Goal: Navigation & Orientation: Find specific page/section

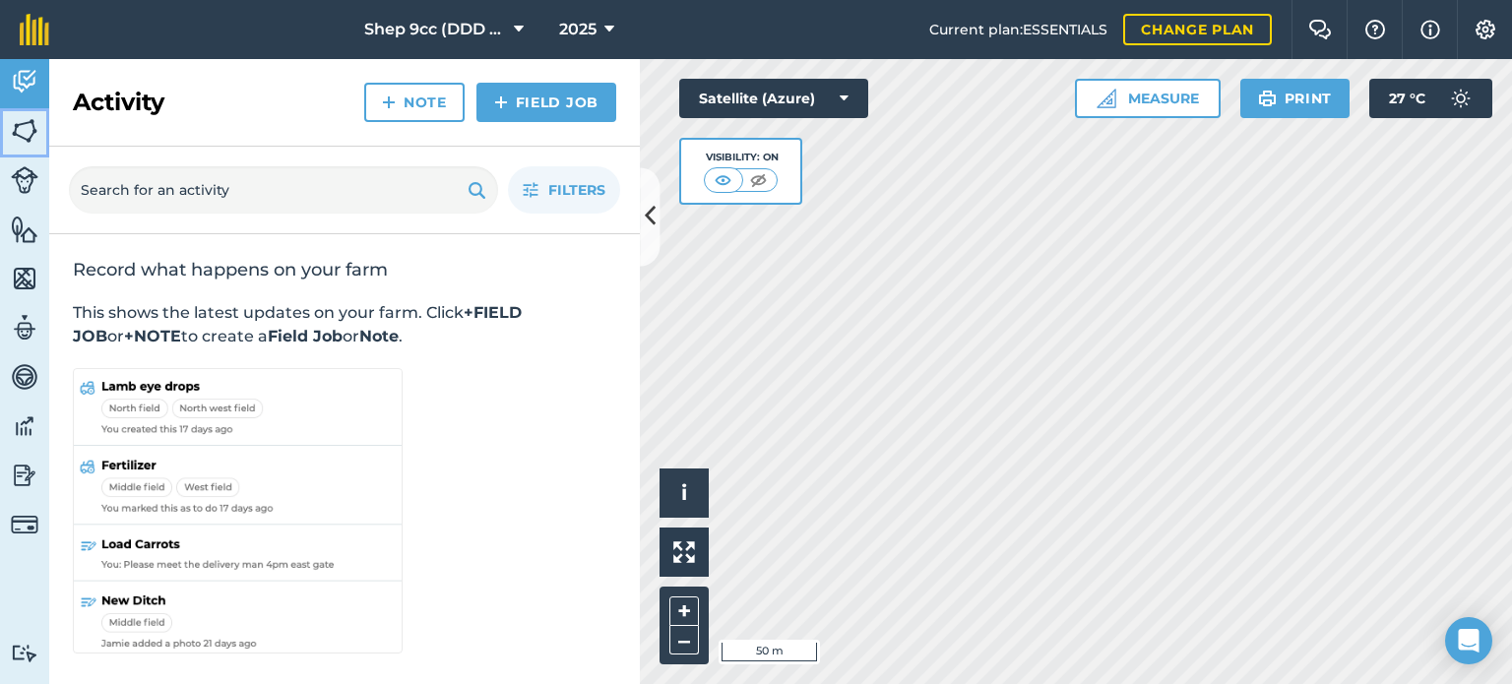
click at [28, 125] on img at bounding box center [25, 131] width 28 height 30
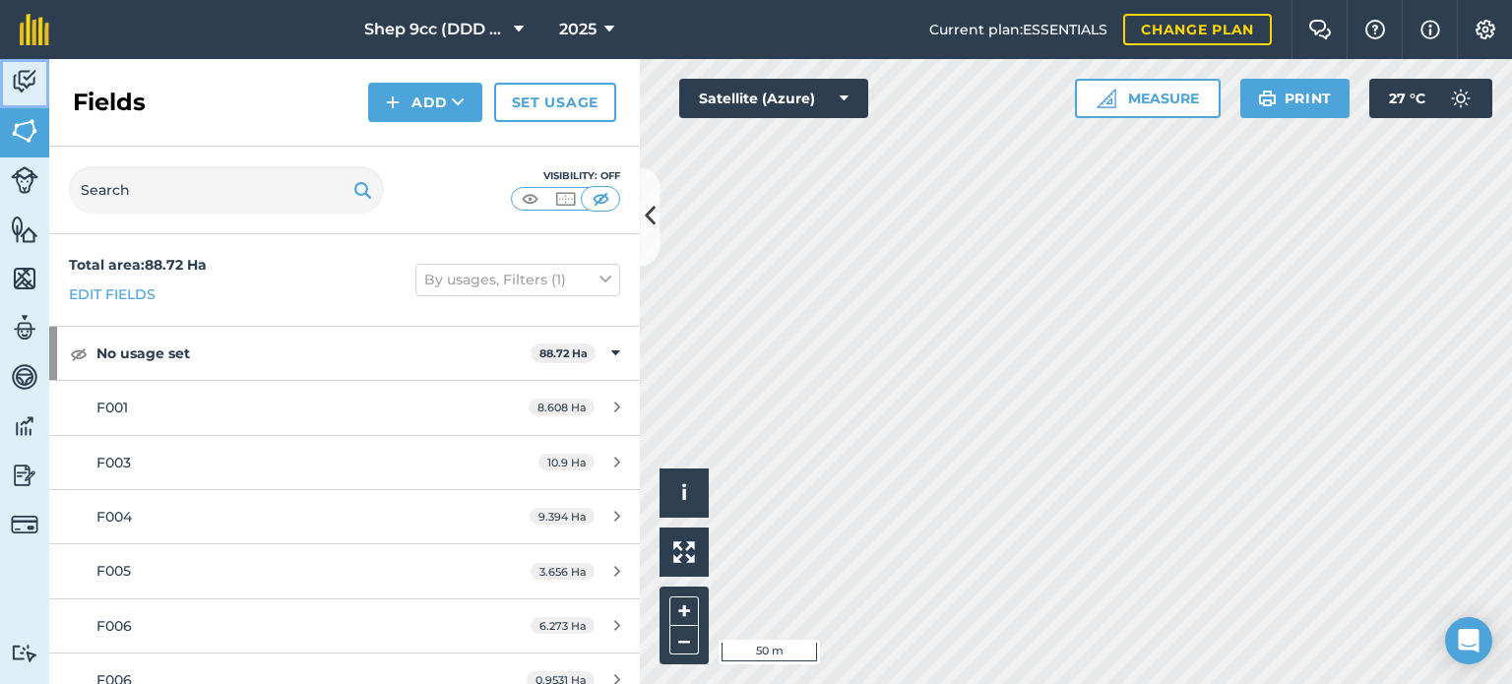
click at [24, 81] on img at bounding box center [25, 82] width 28 height 30
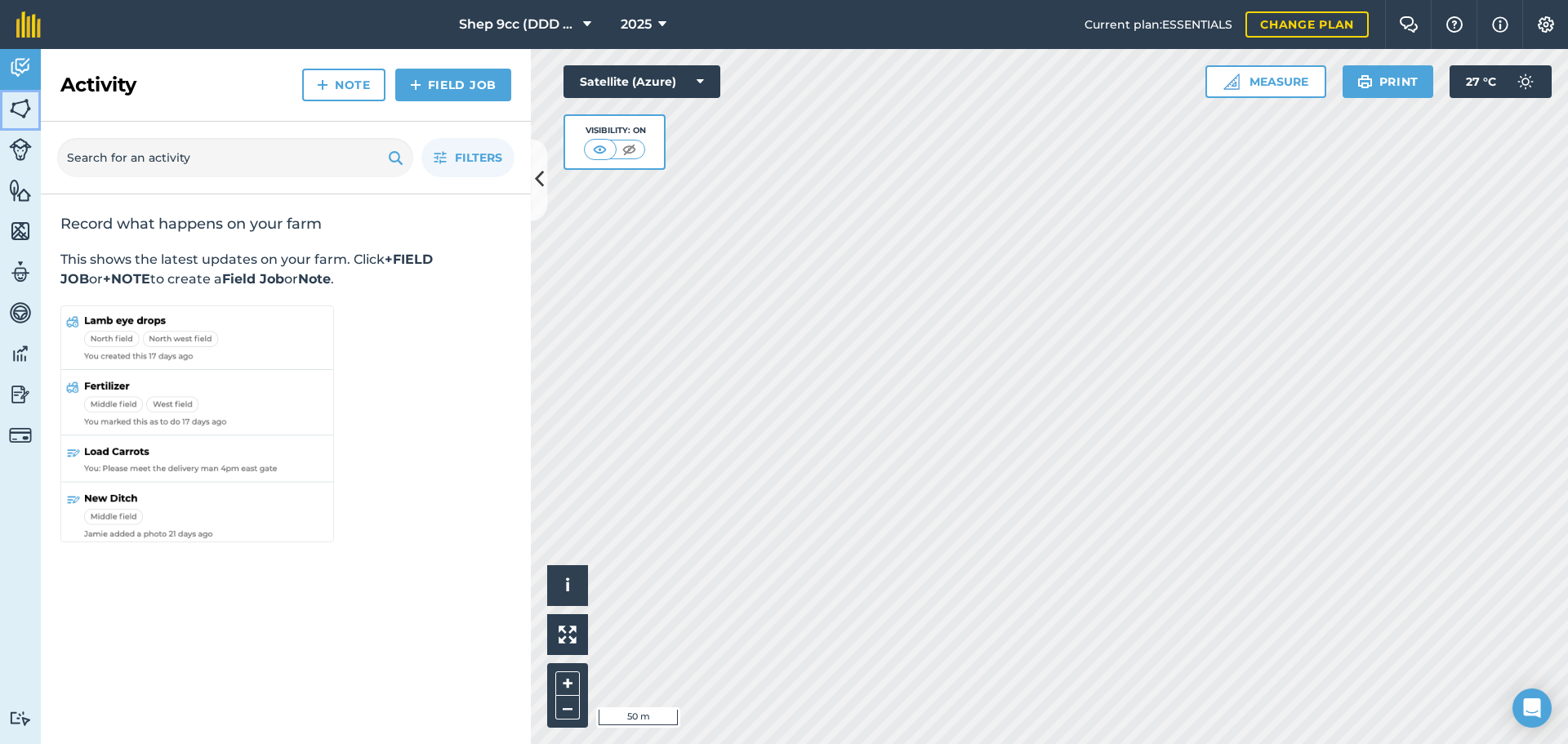
click at [16, 113] on img at bounding box center [21, 109] width 23 height 25
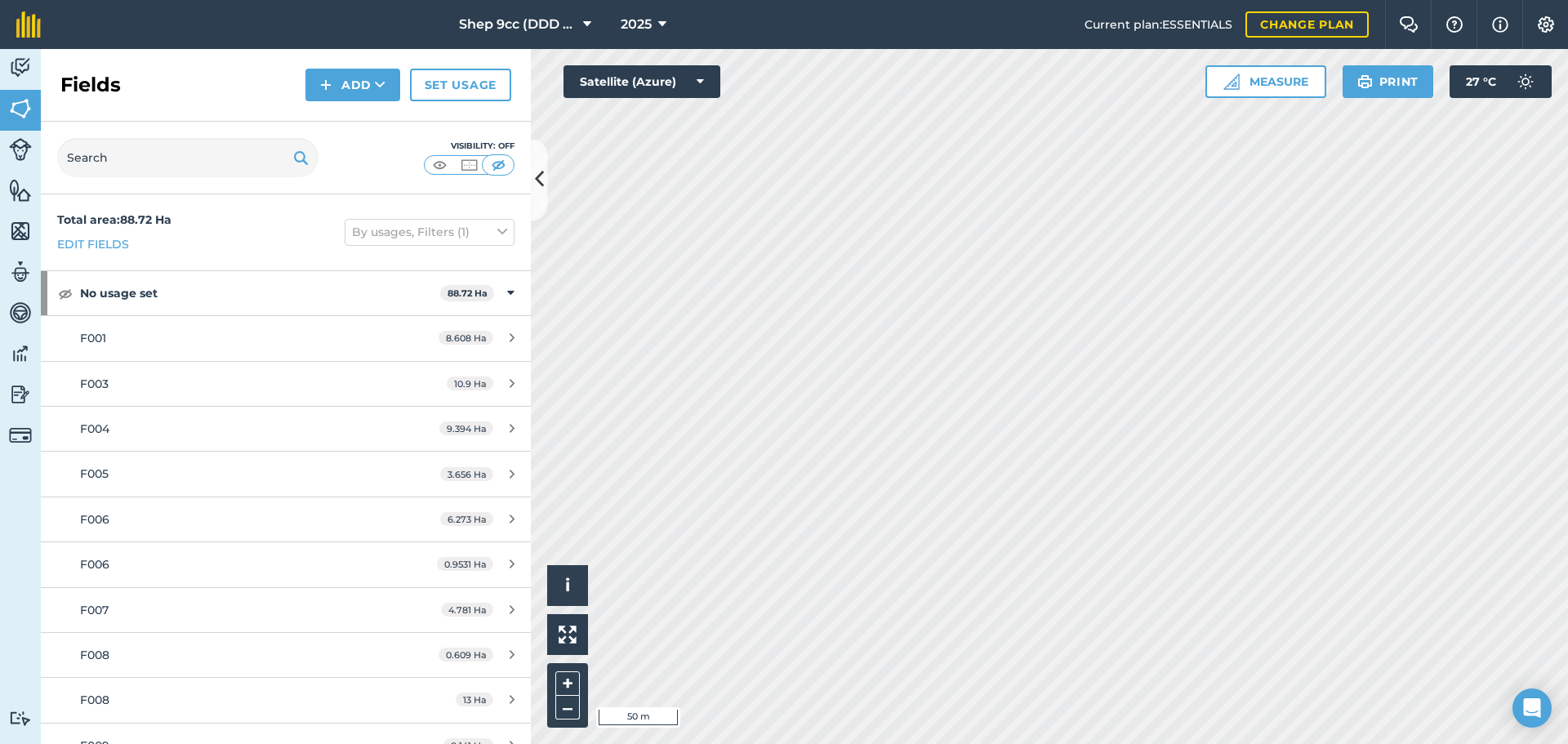
click at [239, 57] on div "Fields Add Set usage" at bounding box center [285, 85] width 490 height 73
click at [590, 19] on icon at bounding box center [587, 25] width 8 height 20
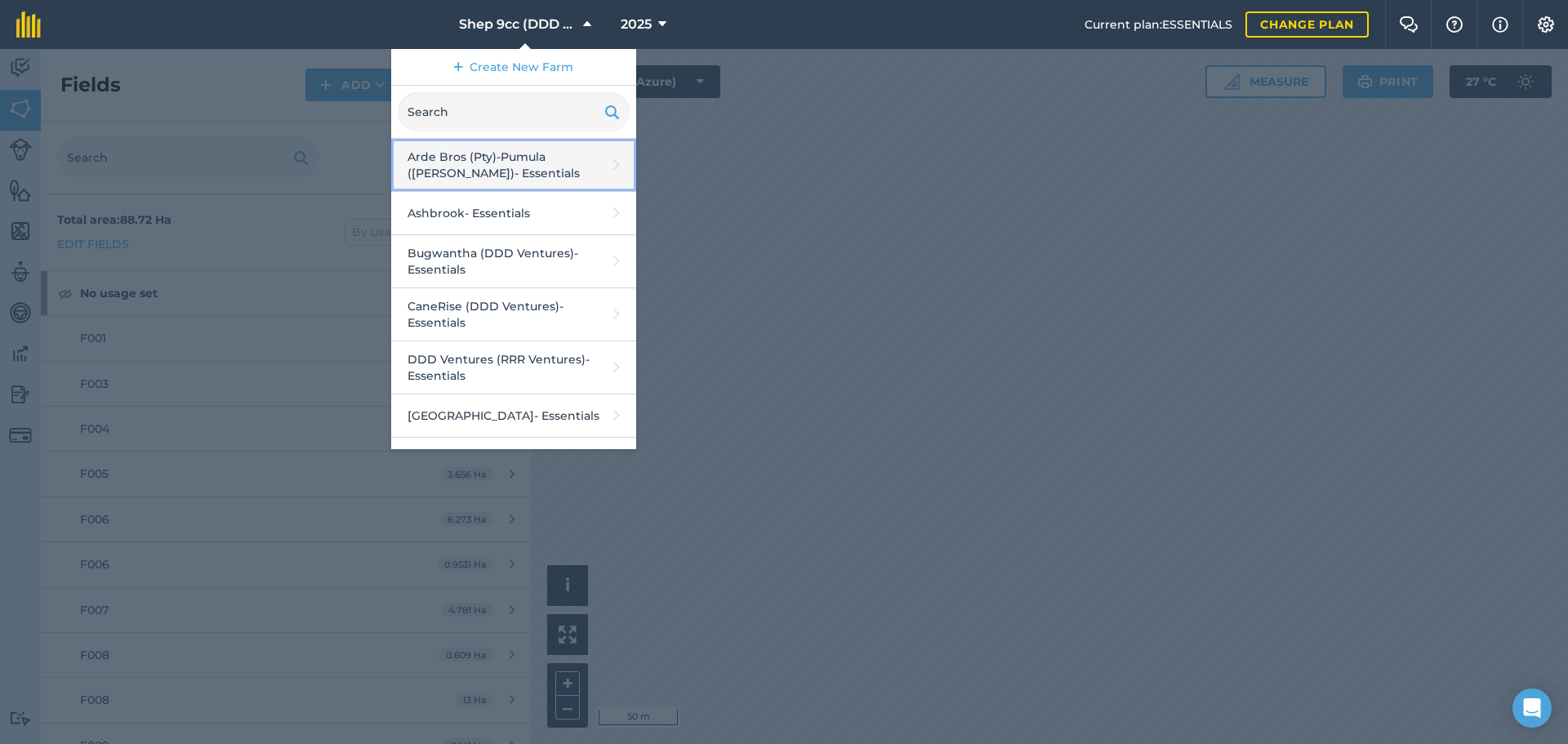
click at [473, 156] on link "Arde Bros (Pty)-Pumula ([PERSON_NAME]) - Essentials" at bounding box center [513, 165] width 245 height 53
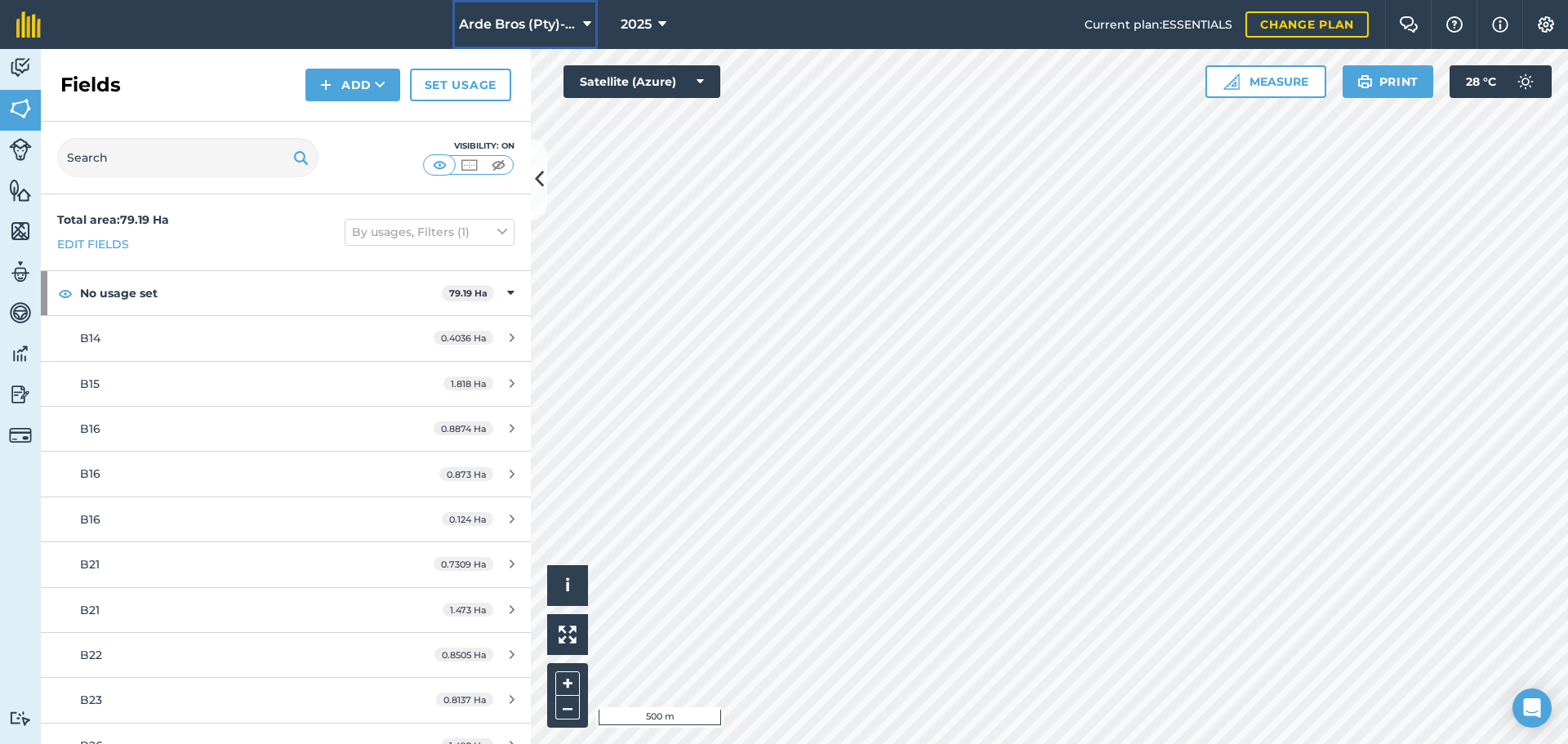
click at [583, 24] on icon at bounding box center [587, 25] width 8 height 20
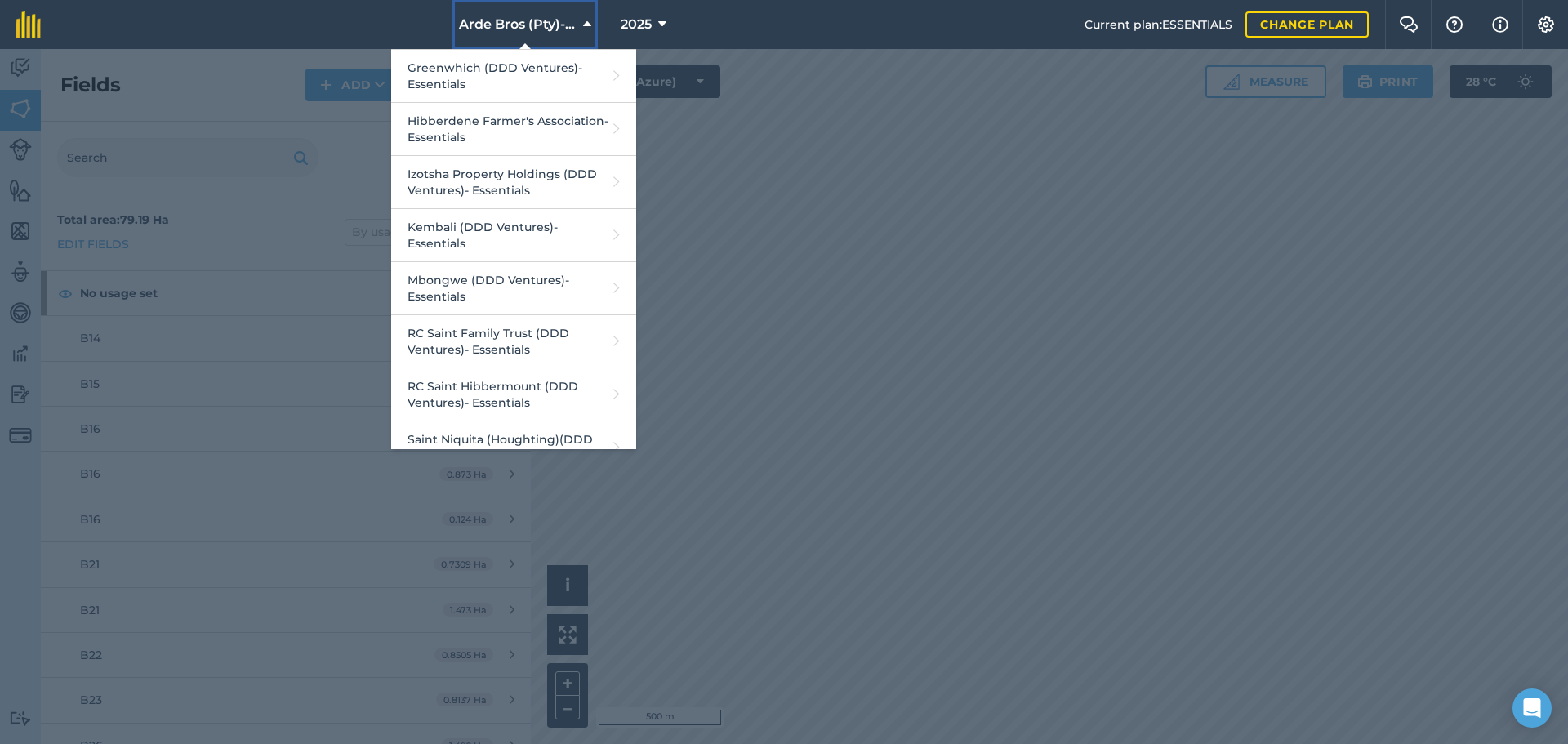
scroll to position [466, 0]
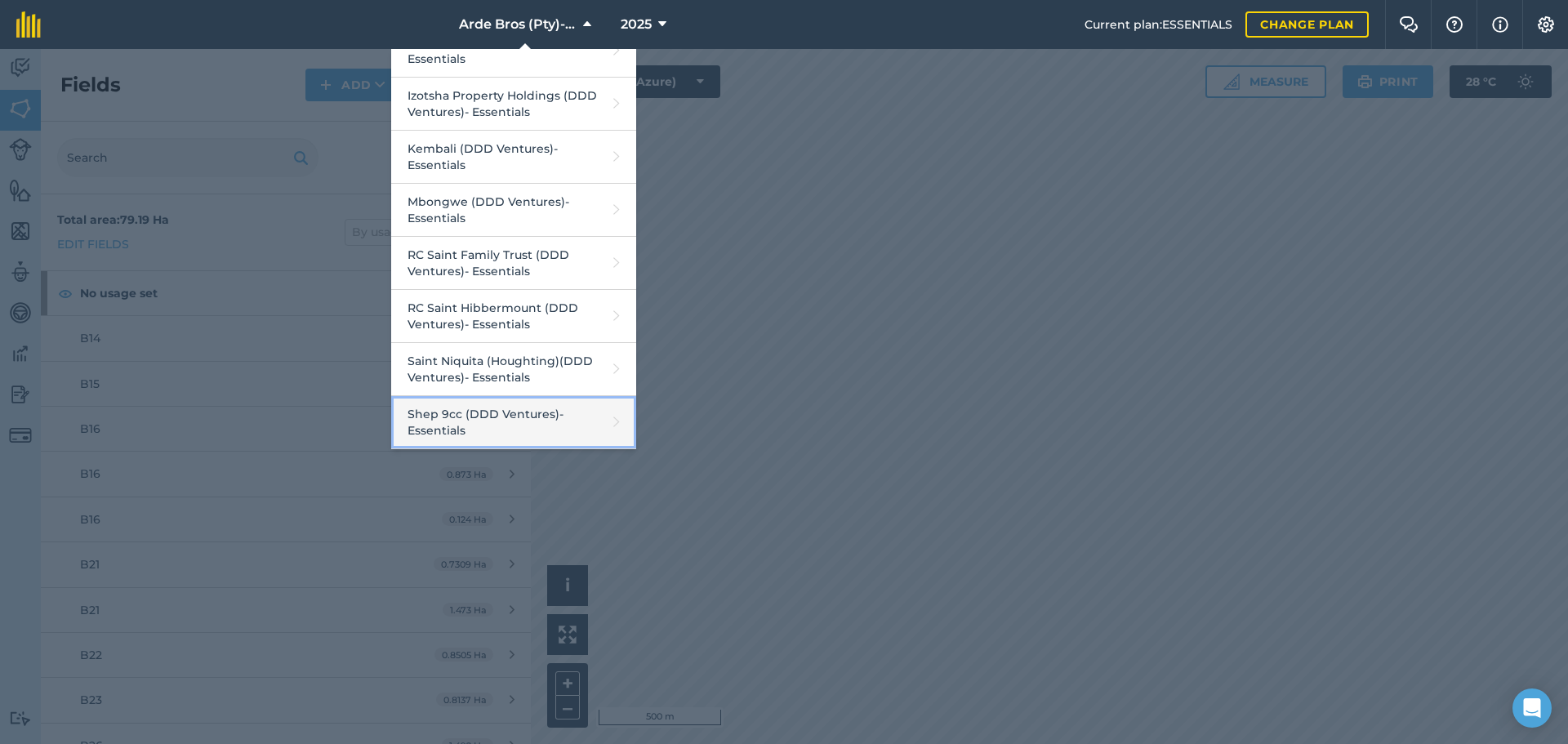
click at [479, 422] on link "Shep 9cc (DDD Ventures) - Essentials" at bounding box center [513, 423] width 245 height 53
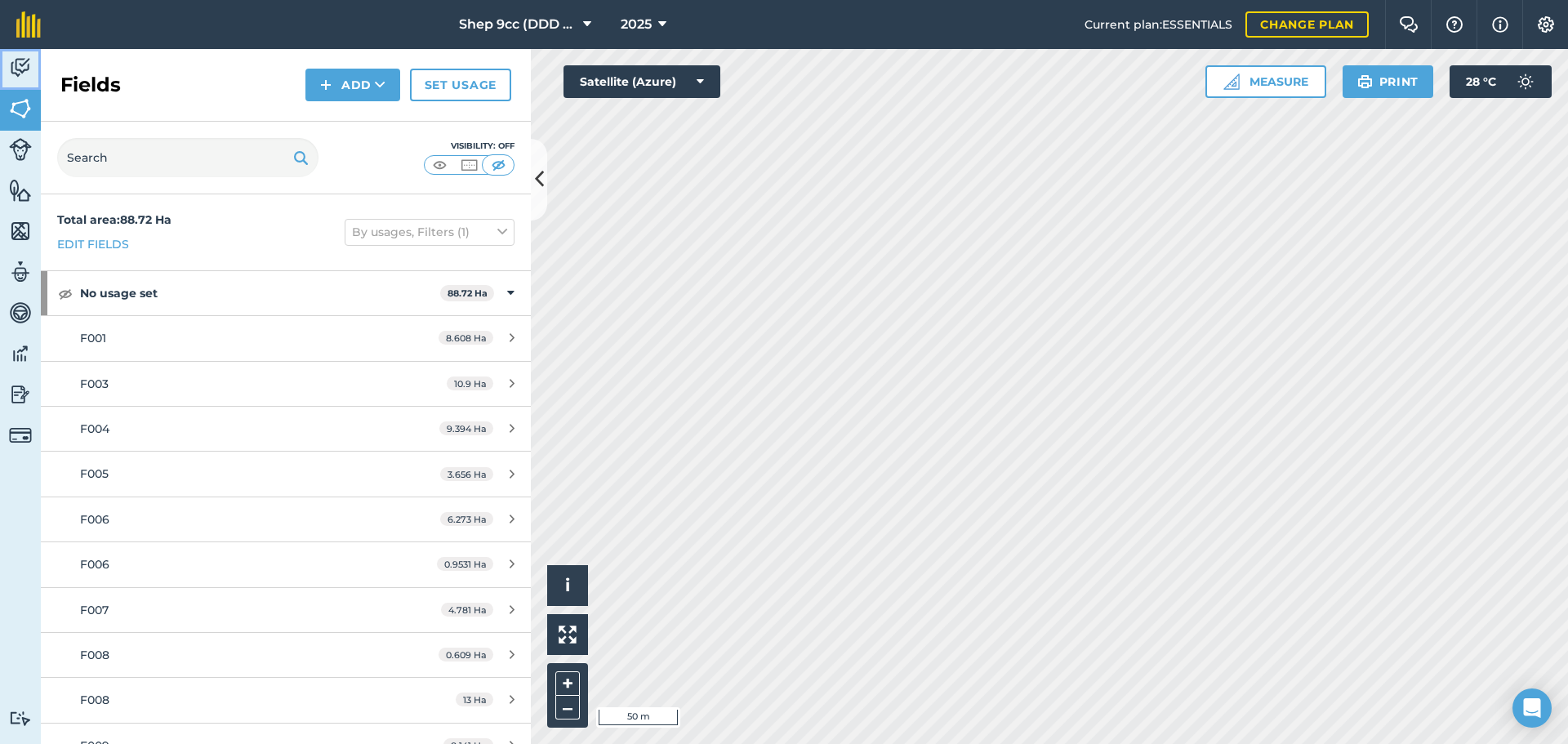
click at [7, 68] on link "Activity" at bounding box center [20, 69] width 41 height 41
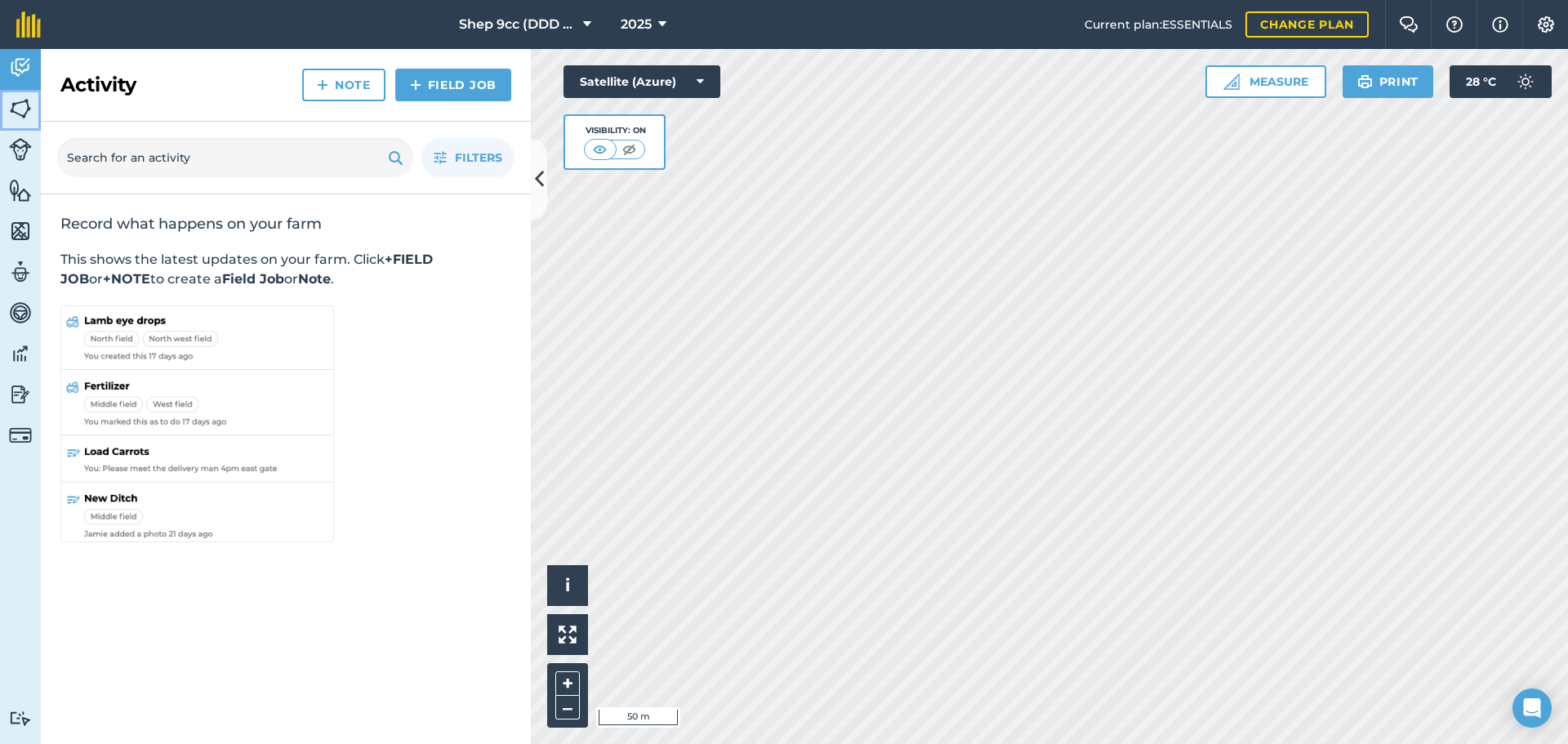
click at [21, 114] on img at bounding box center [21, 109] width 23 height 25
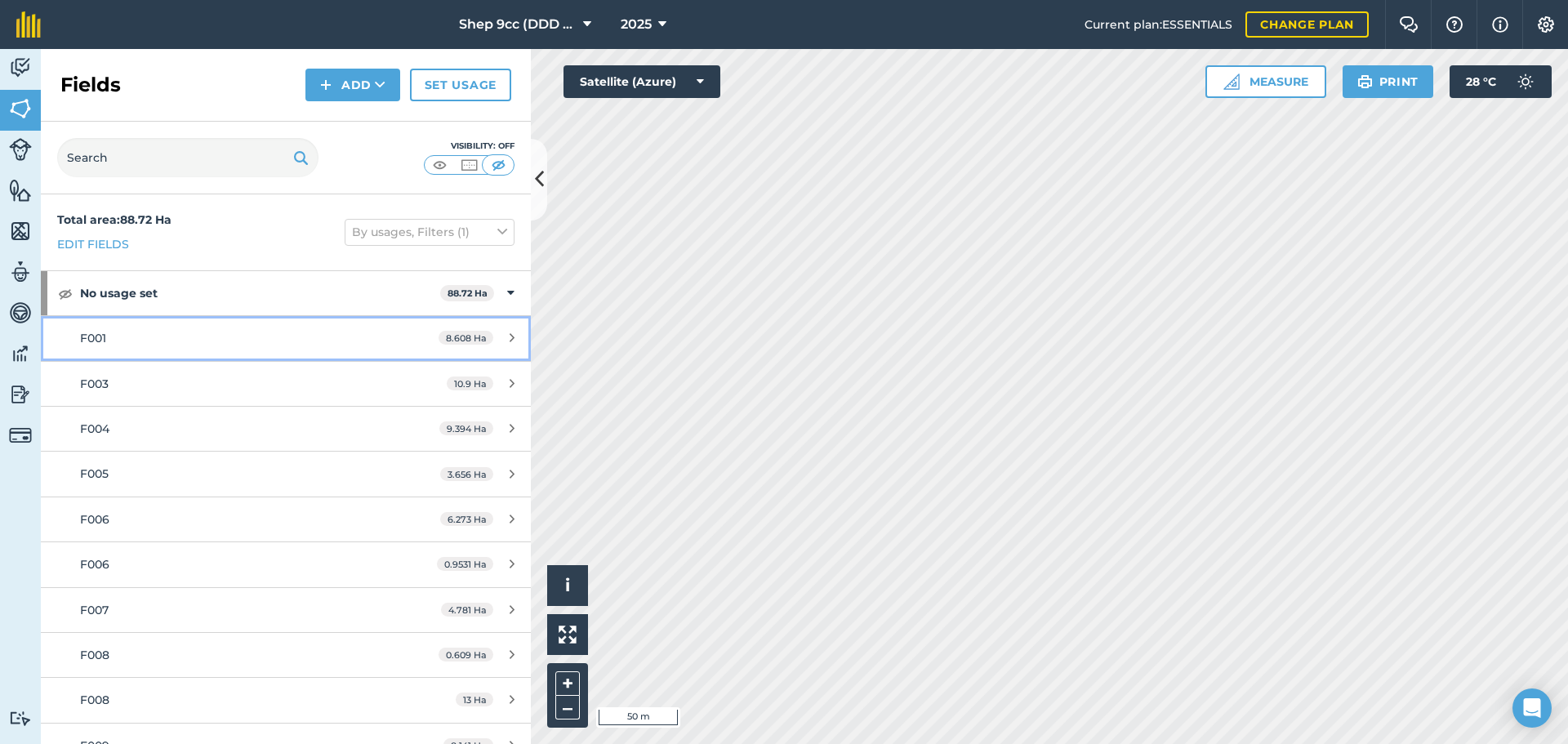
click at [104, 337] on span "F001" at bounding box center [94, 338] width 27 height 15
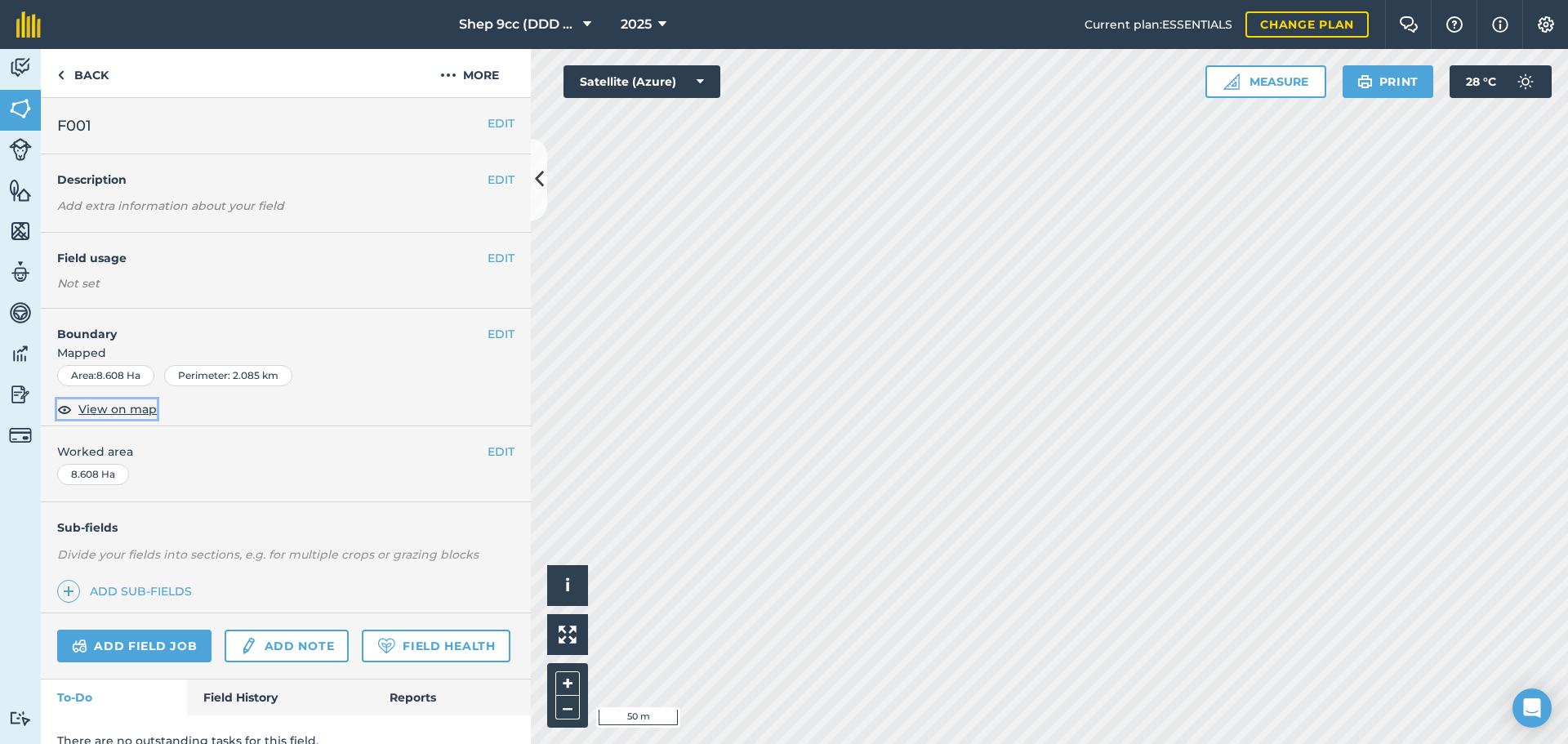
click at [119, 406] on span "View on map" at bounding box center [118, 410] width 79 height 18
click at [19, 113] on img at bounding box center [21, 109] width 23 height 25
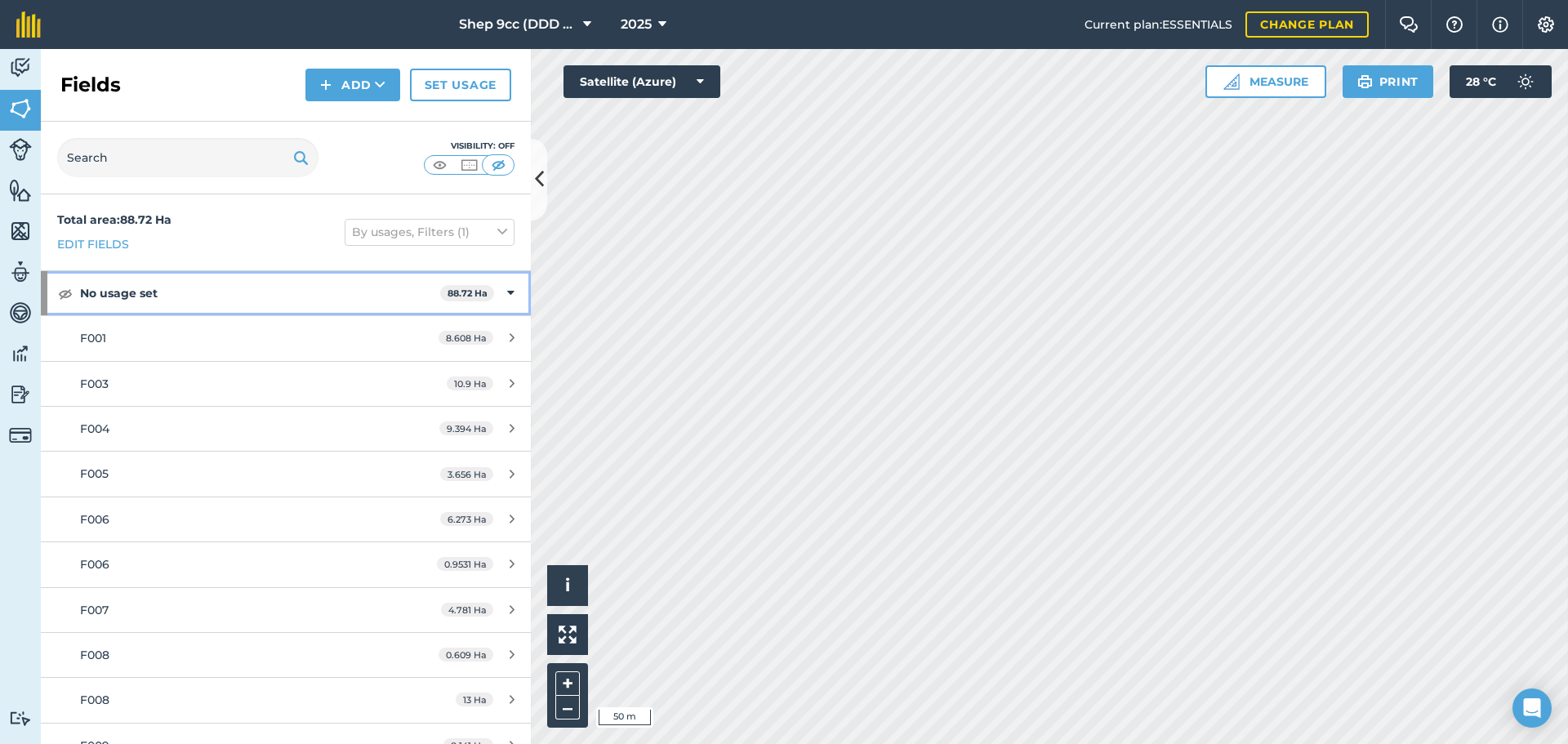
click at [507, 285] on icon at bounding box center [510, 294] width 7 height 18
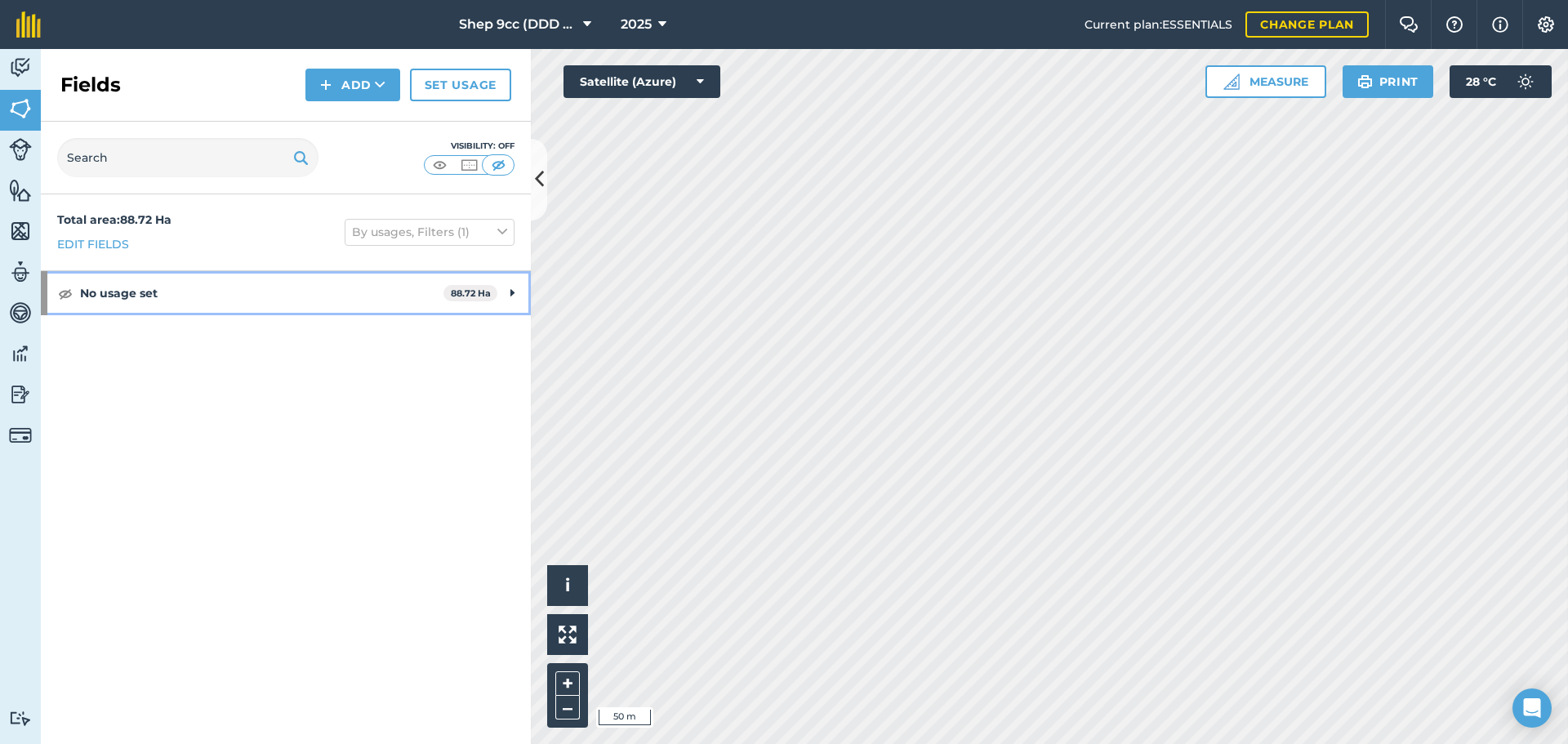
click at [501, 285] on div "No usage set 88.72 Ha" at bounding box center [285, 293] width 490 height 44
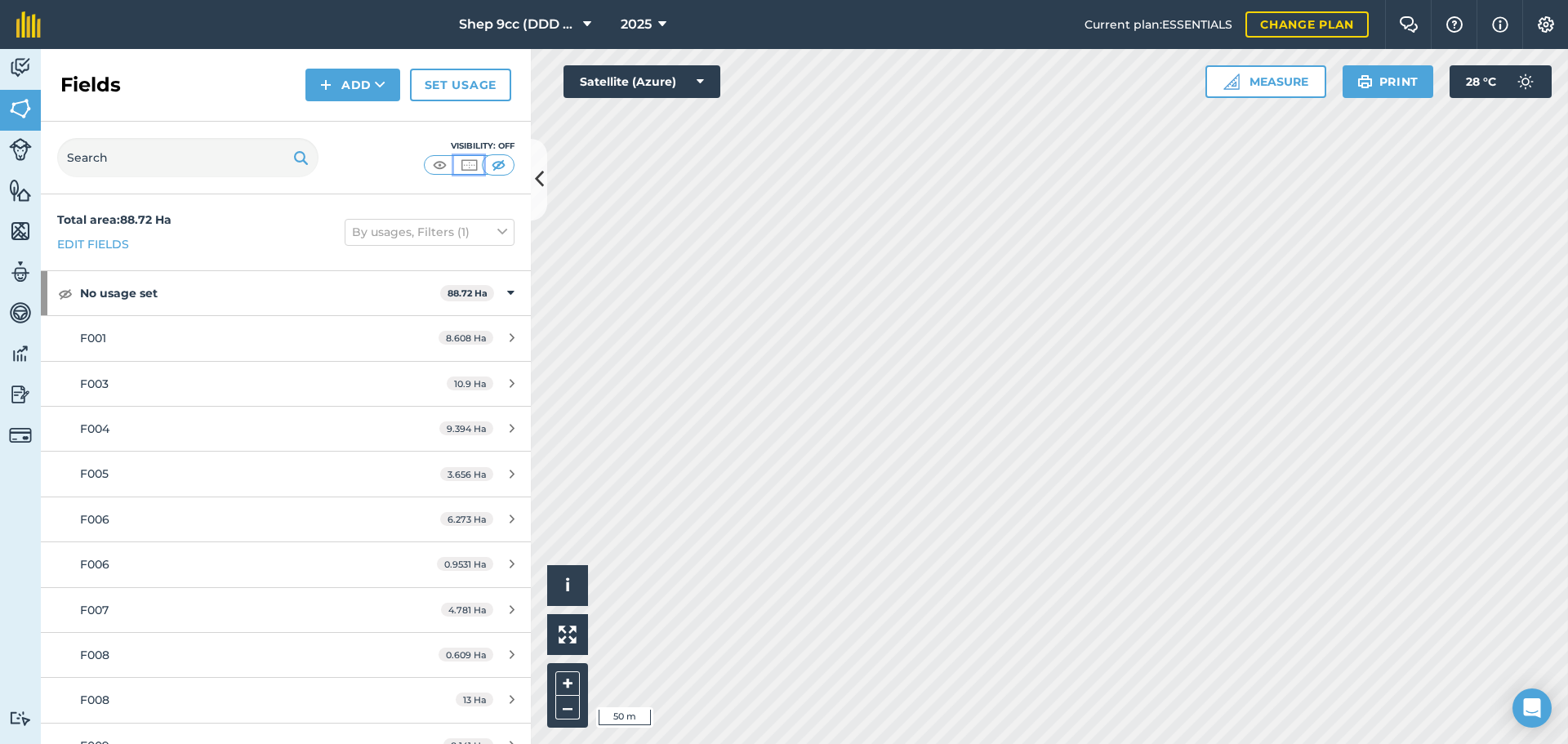
click at [467, 161] on img at bounding box center [468, 165] width 21 height 17
click at [435, 162] on img at bounding box center [439, 165] width 21 height 17
click at [463, 168] on img at bounding box center [468, 165] width 21 height 17
click at [564, 567] on button "–" at bounding box center [568, 708] width 25 height 24
